Goal: Information Seeking & Learning: Find specific fact

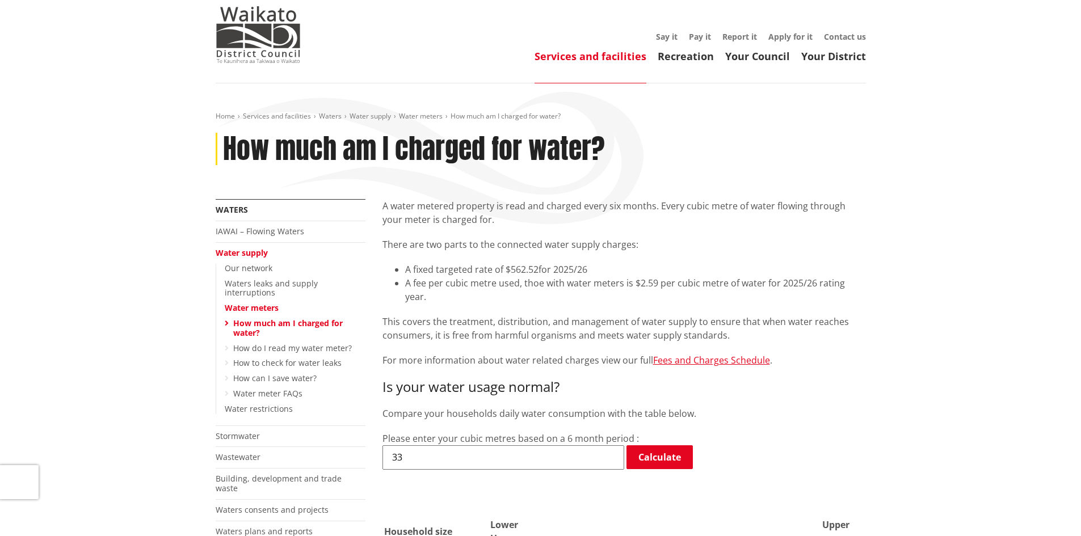
scroll to position [57, 0]
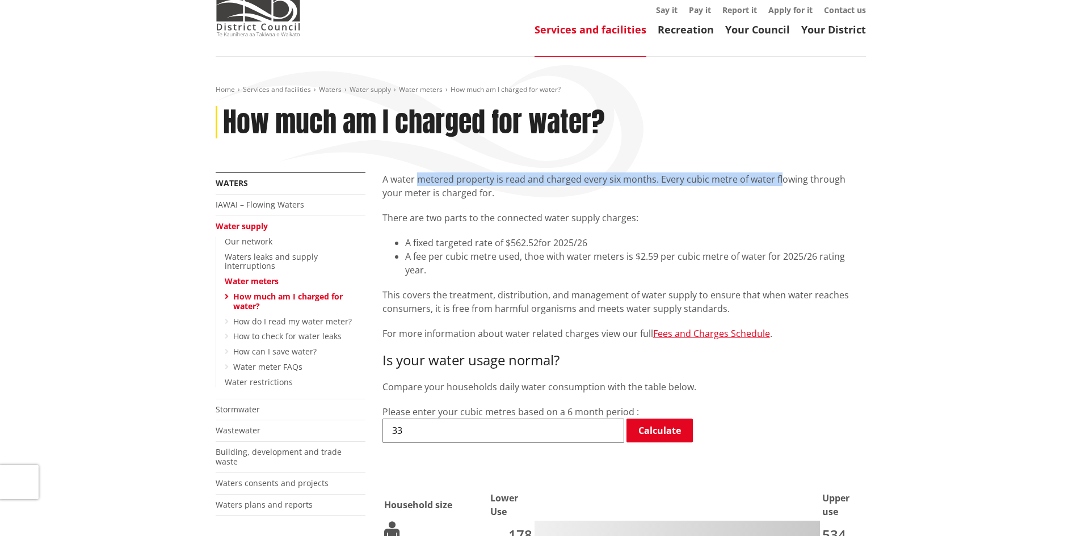
drag, startPoint x: 420, startPoint y: 172, endPoint x: 776, endPoint y: 176, distance: 355.7
click at [776, 176] on p "A water metered property is read and charged every six months. Every cubic metr…" at bounding box center [623, 185] width 483 height 27
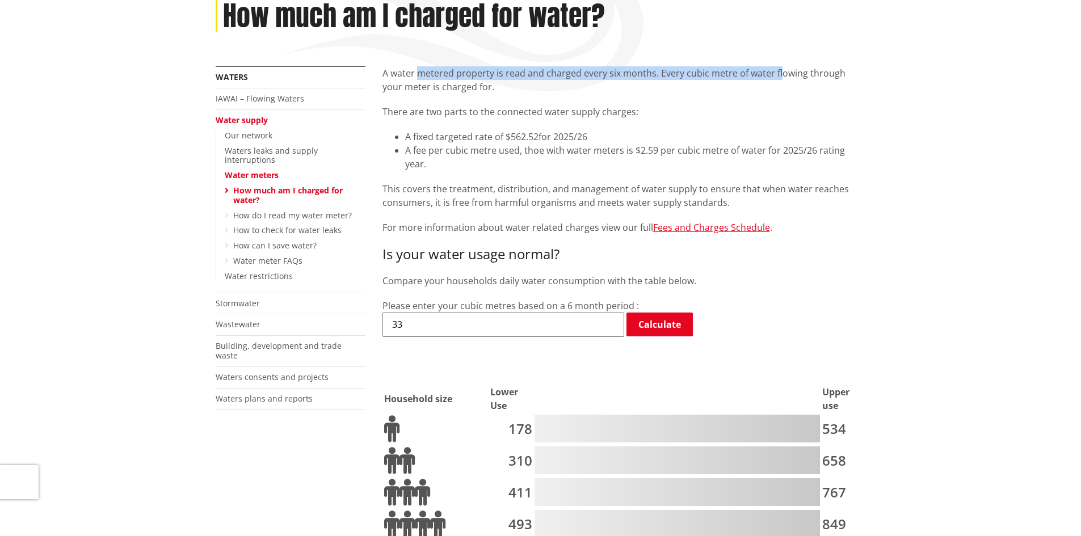
scroll to position [284, 0]
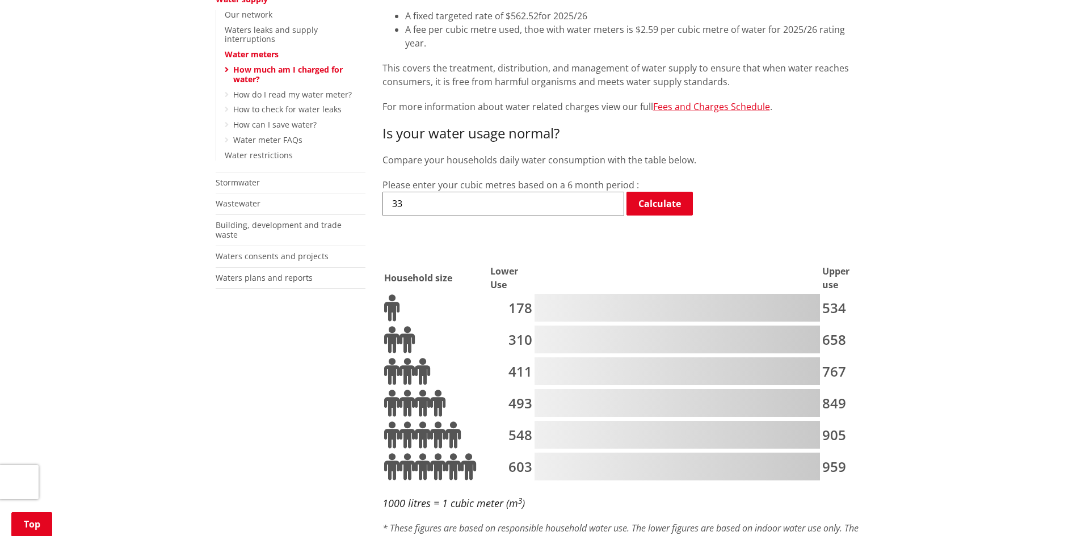
click at [465, 310] on td at bounding box center [436, 308] width 105 height 31
drag, startPoint x: 394, startPoint y: 332, endPoint x: 857, endPoint y: 318, distance: 462.6
click at [857, 325] on tr "310 658" at bounding box center [624, 340] width 481 height 31
click at [849, 328] on td "658" at bounding box center [843, 340] width 43 height 31
drag, startPoint x: 848, startPoint y: 329, endPoint x: 526, endPoint y: 334, distance: 321.7
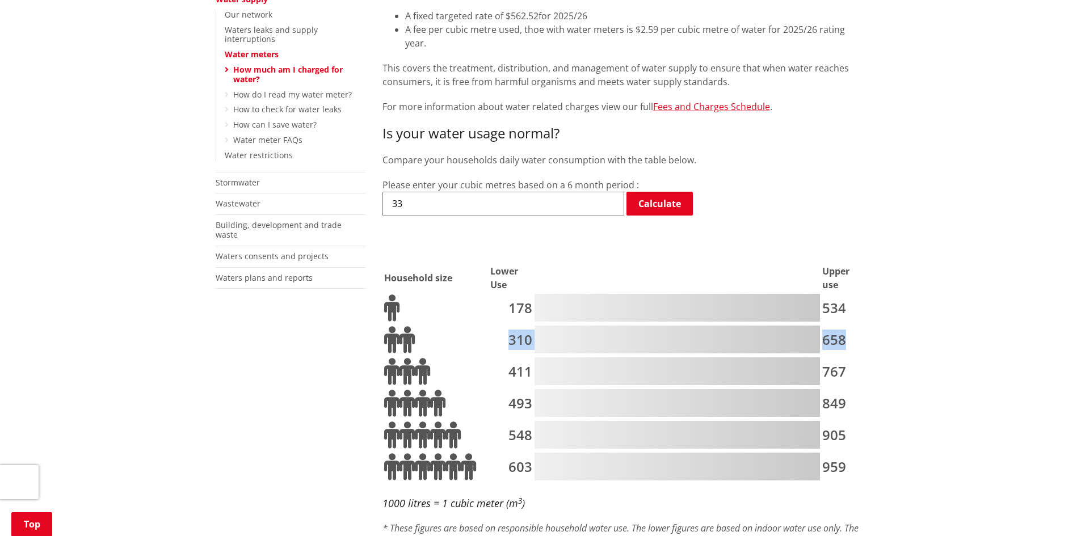
click at [526, 334] on tr "310 658" at bounding box center [624, 340] width 481 height 31
click at [526, 336] on td "310" at bounding box center [511, 340] width 43 height 31
drag, startPoint x: 512, startPoint y: 333, endPoint x: 859, endPoint y: 332, distance: 347.2
click at [859, 332] on tr "310 658" at bounding box center [624, 340] width 481 height 31
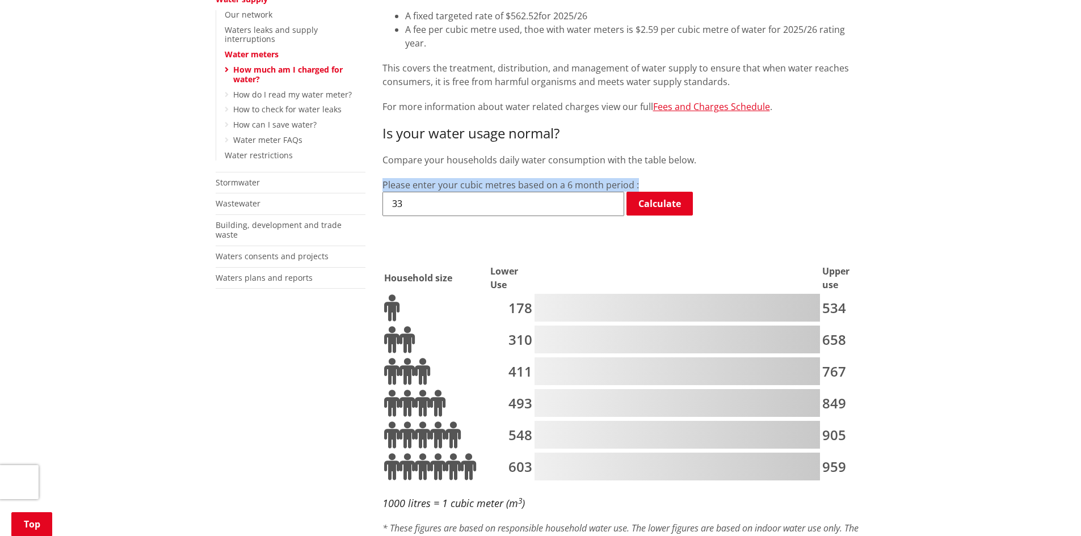
drag, startPoint x: 412, startPoint y: 175, endPoint x: 651, endPoint y: 170, distance: 238.9
click at [485, 229] on h2 at bounding box center [623, 240] width 483 height 23
drag, startPoint x: 577, startPoint y: 172, endPoint x: 591, endPoint y: 184, distance: 18.1
click at [616, 179] on label "Please enter your cubic metres based on a 6 month period :" at bounding box center [510, 185] width 256 height 12
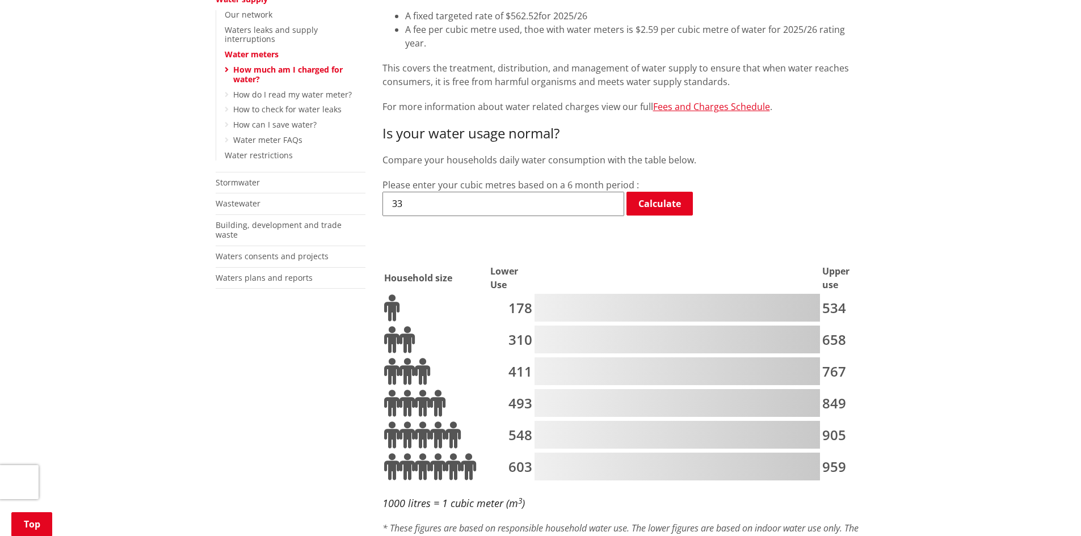
click at [490, 229] on h2 at bounding box center [623, 240] width 483 height 23
click at [491, 192] on input "33" at bounding box center [503, 204] width 242 height 24
drag, startPoint x: 406, startPoint y: 193, endPoint x: 376, endPoint y: 192, distance: 30.1
type input "310"
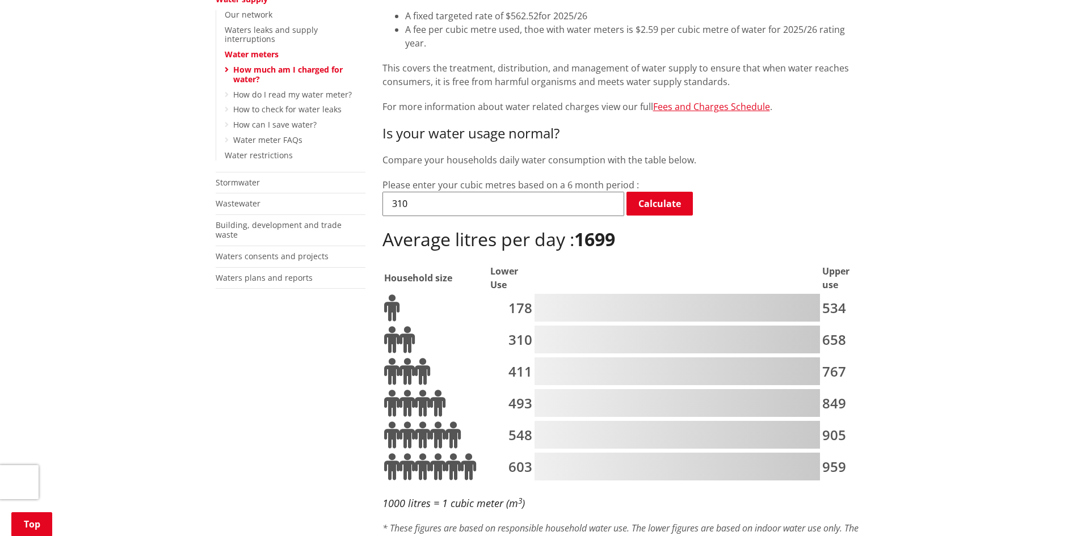
drag, startPoint x: 536, startPoint y: 197, endPoint x: 364, endPoint y: 186, distance: 171.7
click at [601, 247] on div "Is your water usage normal? Compare your households daily water consumption wit…" at bounding box center [623, 348] width 483 height 447
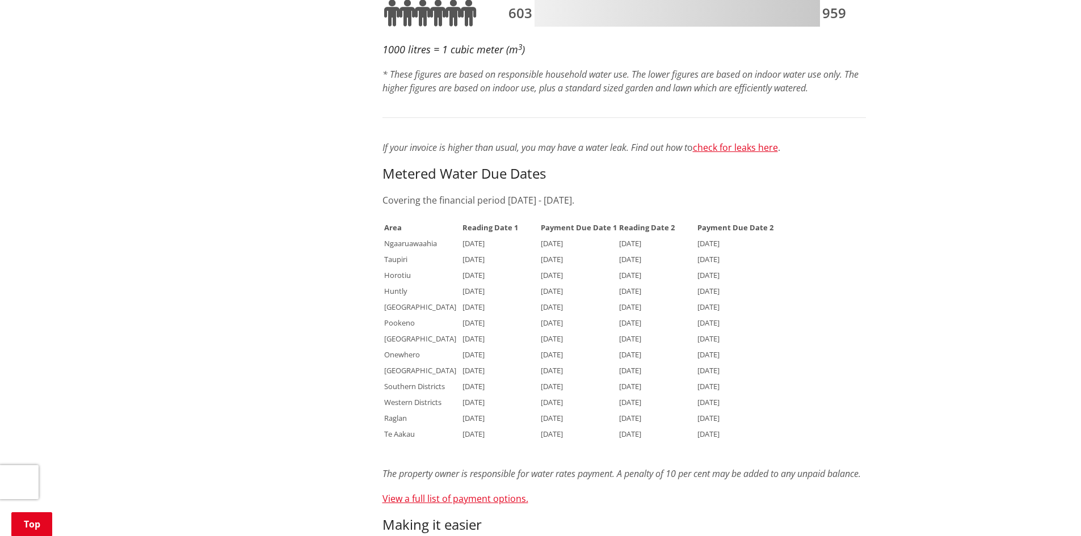
scroll to position [794, 0]
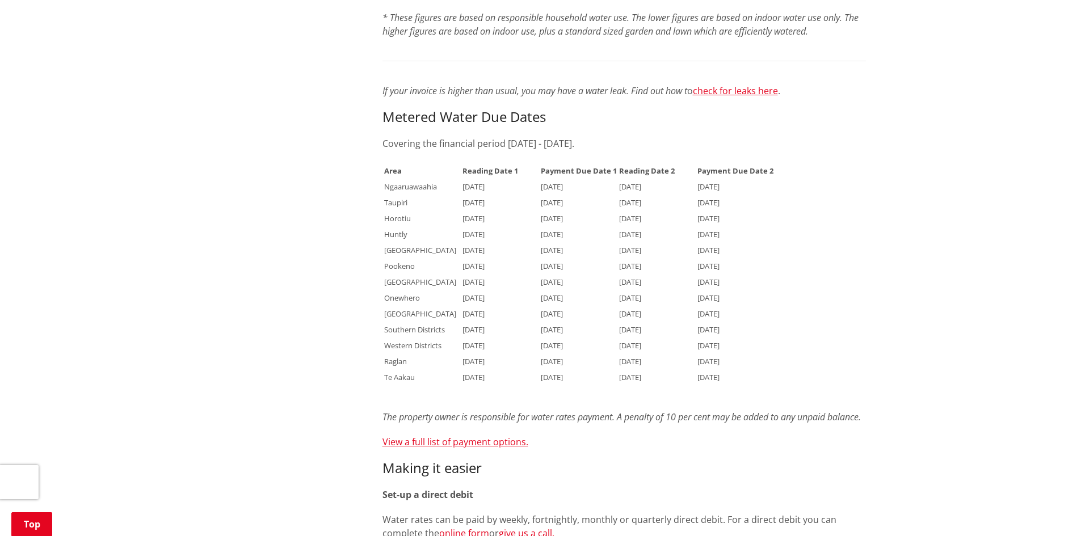
drag, startPoint x: 382, startPoint y: 132, endPoint x: 590, endPoint y: 134, distance: 208.2
click at [590, 137] on p "Covering the financial period [DATE] - [DATE]." at bounding box center [623, 144] width 483 height 14
click at [481, 213] on span "[DATE]" at bounding box center [473, 218] width 22 height 10
drag, startPoint x: 409, startPoint y: 172, endPoint x: 633, endPoint y: 172, distance: 224.1
click at [633, 179] on tr "Ngaaruawaahia [DATE] [DATE] [DATE] [DATE]" at bounding box center [579, 186] width 390 height 15
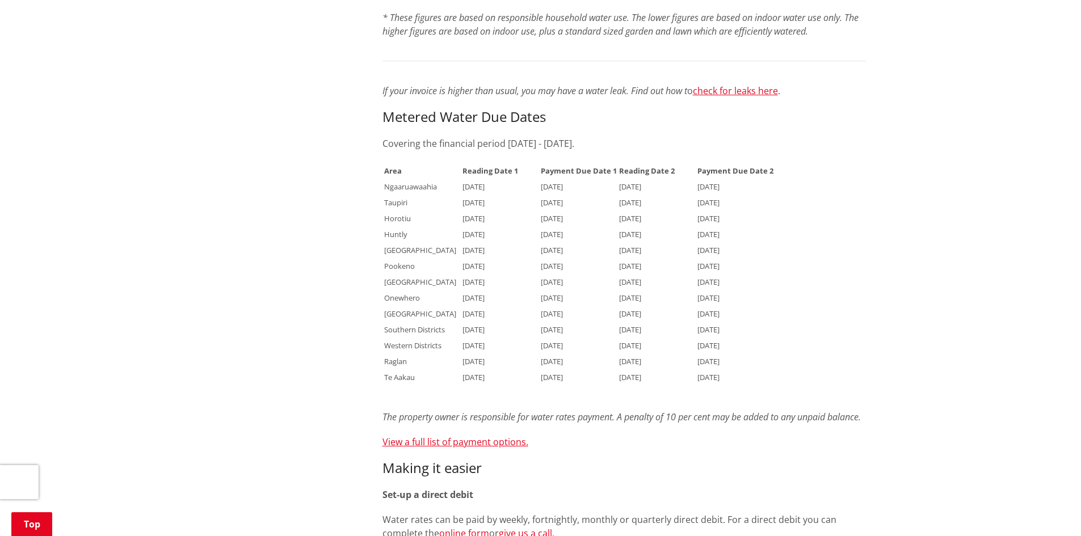
click at [592, 210] on td "[DATE]" at bounding box center [578, 217] width 77 height 15
drag, startPoint x: 385, startPoint y: 172, endPoint x: 448, endPoint y: 177, distance: 63.7
click at [448, 179] on td "Ngaaruawaahia" at bounding box center [422, 186] width 77 height 15
click at [444, 242] on td "[GEOGRAPHIC_DATA]" at bounding box center [422, 249] width 77 height 15
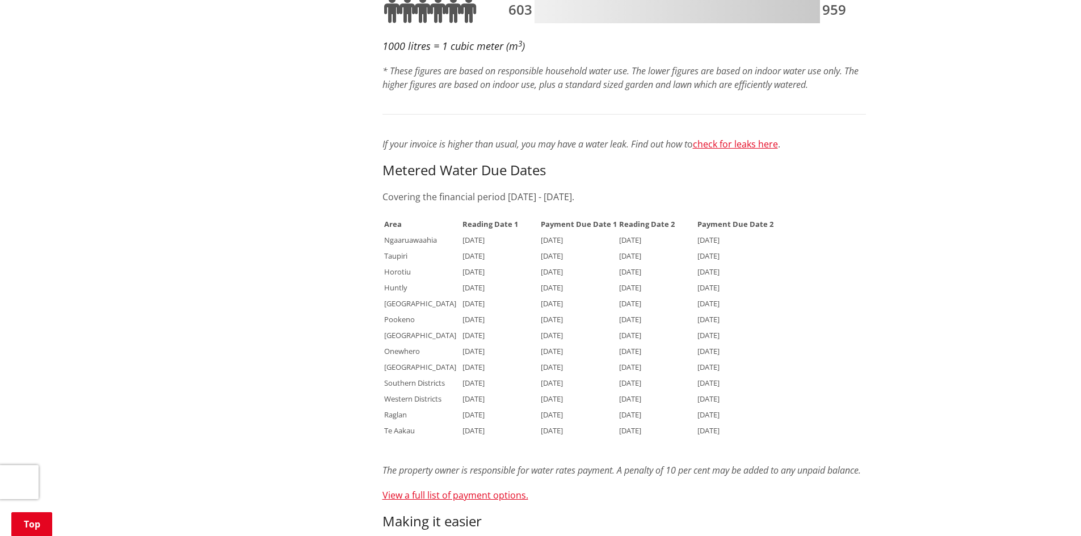
scroll to position [738, 0]
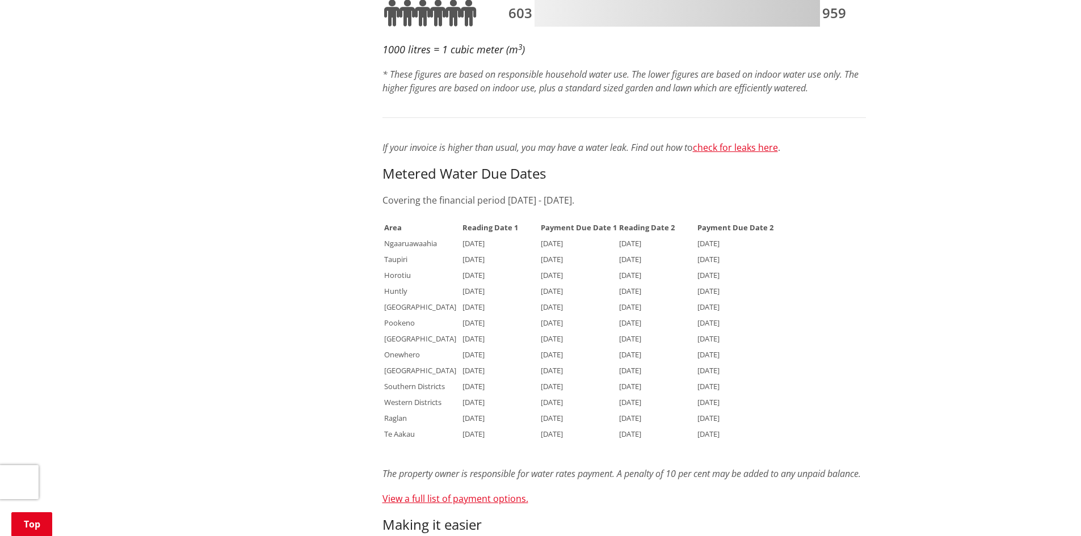
drag, startPoint x: 378, startPoint y: 216, endPoint x: 772, endPoint y: 424, distance: 445.9
click at [772, 424] on div "A water metered property is read and charged every six months. Every cubic metr…" at bounding box center [624, 293] width 500 height 1602
click at [463, 331] on tr "[GEOGRAPHIC_DATA] [DATE] [DATE] [DATE] [DATE]" at bounding box center [579, 338] width 390 height 15
click at [465, 334] on span "[DATE]" at bounding box center [473, 339] width 22 height 10
drag, startPoint x: 380, startPoint y: 373, endPoint x: 525, endPoint y: 398, distance: 147.4
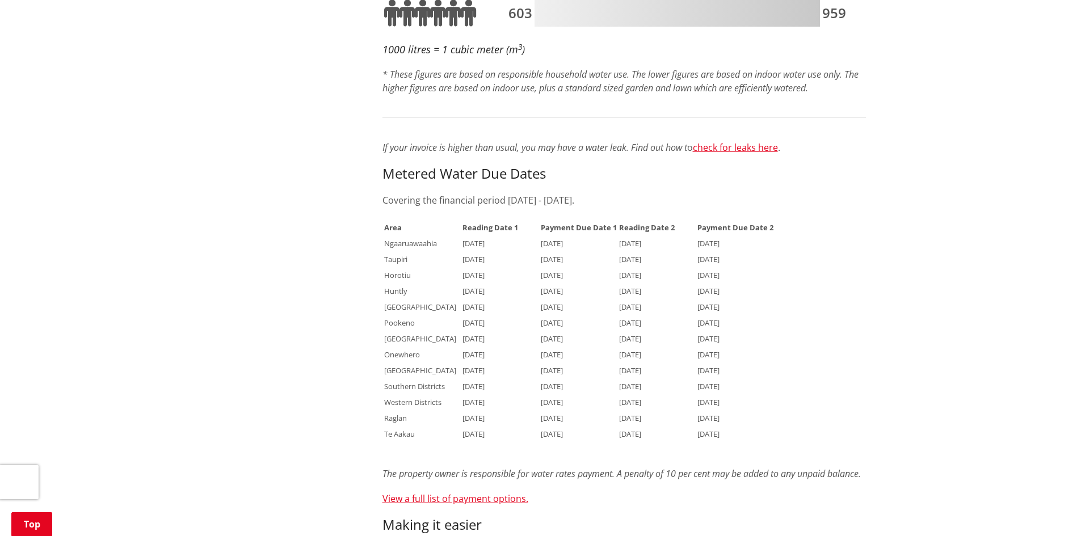
click at [525, 398] on div "A water metered property is read and charged every six months. Every cubic metr…" at bounding box center [624, 293] width 500 height 1602
click at [484, 410] on td "[DATE]" at bounding box center [500, 417] width 77 height 15
drag, startPoint x: 384, startPoint y: 320, endPoint x: 670, endPoint y: 287, distance: 287.8
click at [670, 287] on tbody "Area Reading Date 1 Payment Due Date 1 Reading Date 2 Payment Due Date 2 Ngaaru…" at bounding box center [579, 330] width 390 height 221
click at [346, 296] on div "More from this section Waters IAWAI – Flowing Waters Water supply Our network W…" at bounding box center [540, 293] width 667 height 1602
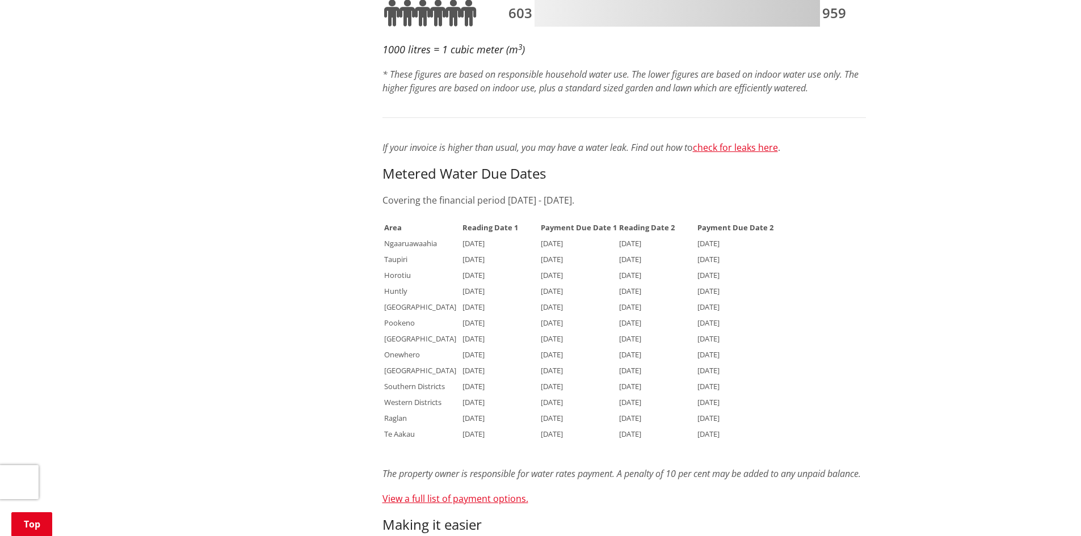
drag, startPoint x: 360, startPoint y: 288, endPoint x: 701, endPoint y: 301, distance: 341.8
click at [701, 301] on div "More from this section Waters IAWAI – Flowing Waters Water supply Our network W…" at bounding box center [540, 293] width 667 height 1602
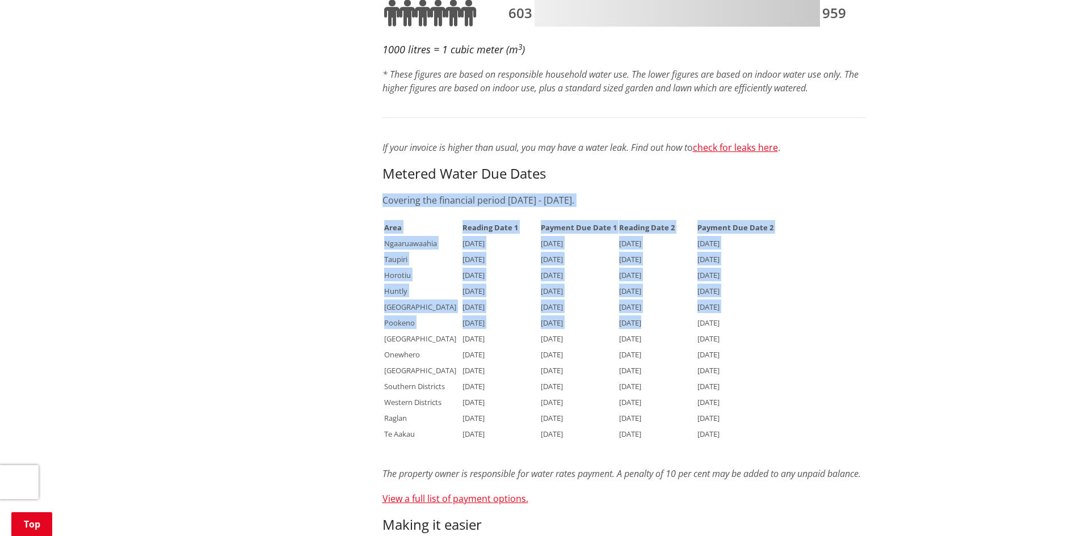
click at [488, 315] on td "[DATE]" at bounding box center [500, 322] width 77 height 15
click at [432, 315] on td "Pookeno" at bounding box center [422, 322] width 77 height 15
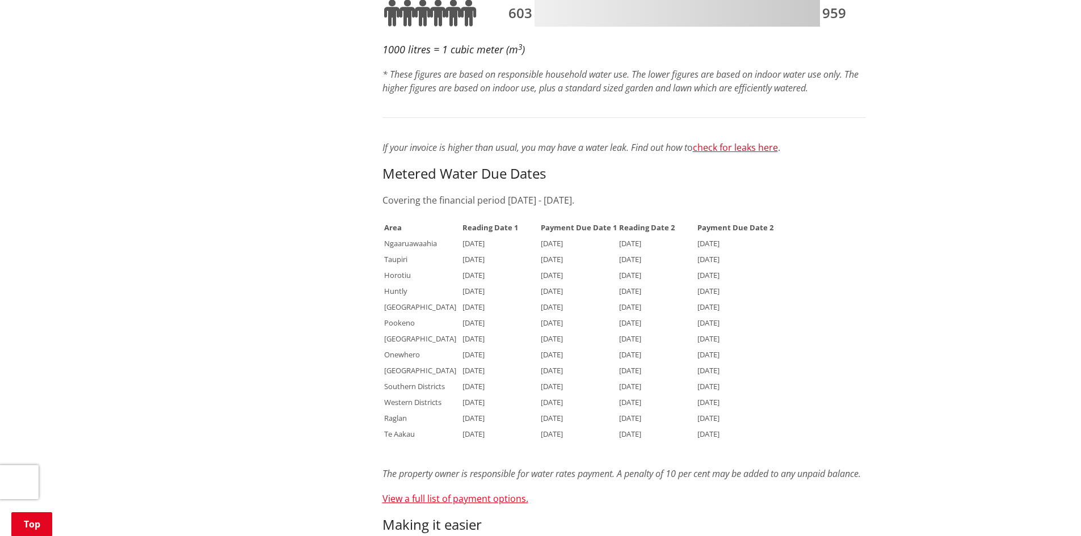
click at [401, 237] on table "Area Reading Date 1 Payment Due Date 1 Reading Date 2 Payment Due Date 2 Ngaaru…" at bounding box center [578, 330] width 393 height 224
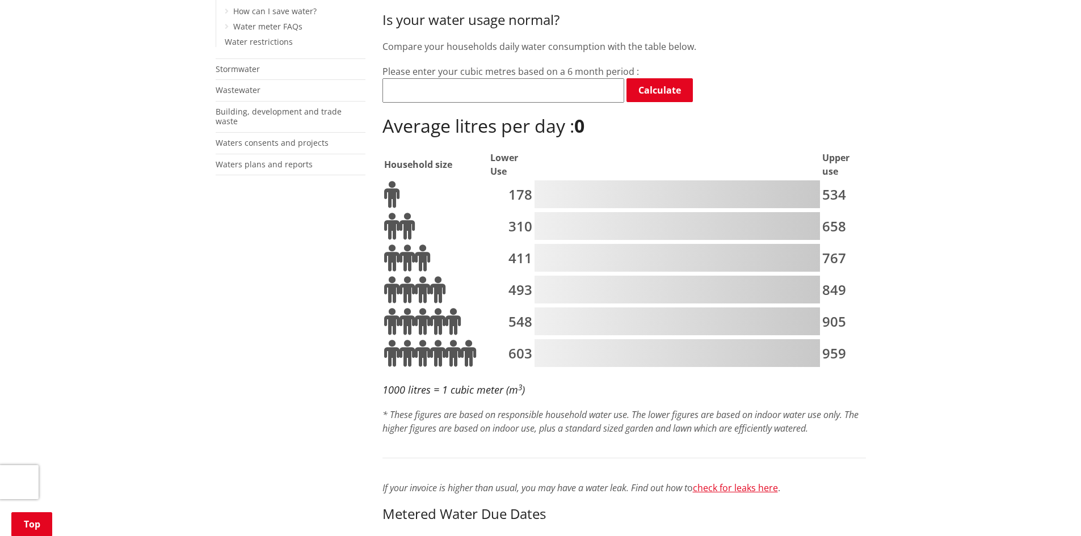
scroll to position [57, 0]
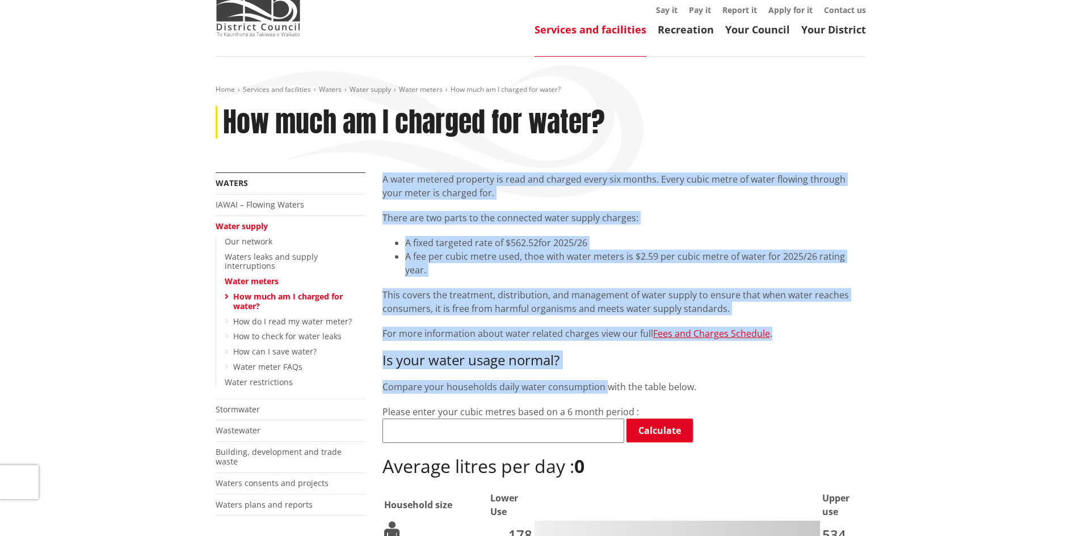
drag, startPoint x: 384, startPoint y: 181, endPoint x: 606, endPoint y: 368, distance: 290.3
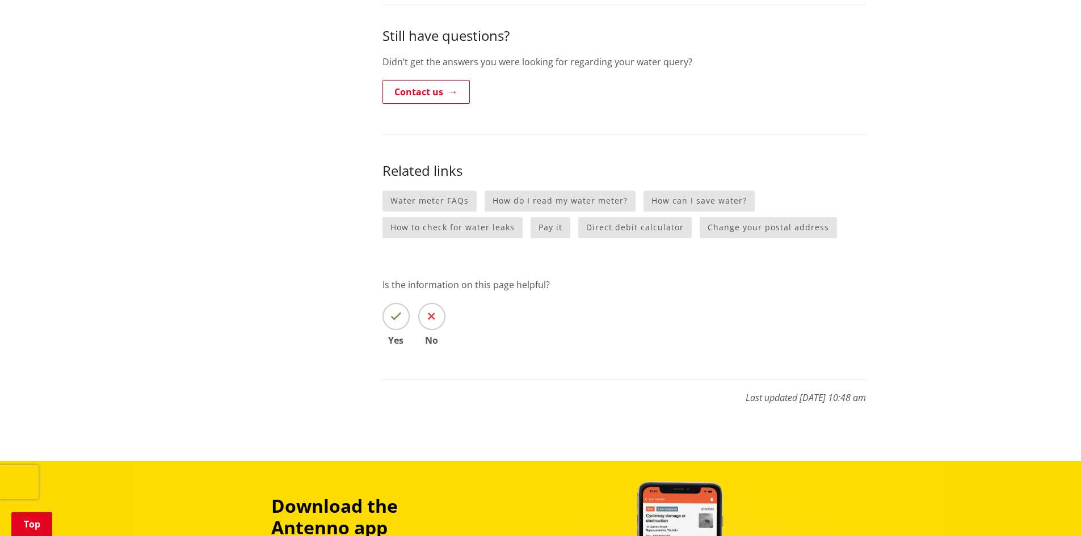
scroll to position [1589, 0]
